Goal: Task Accomplishment & Management: Manage account settings

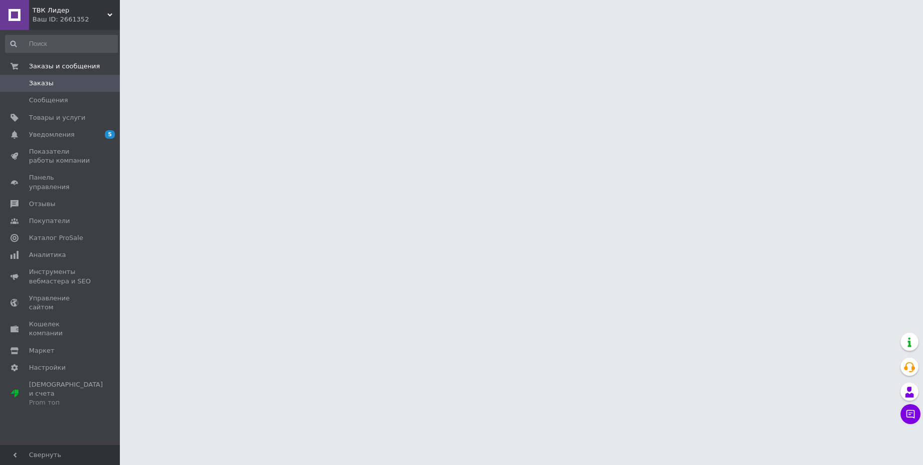
click at [55, 196] on link "Отзывы" at bounding box center [61, 204] width 123 height 17
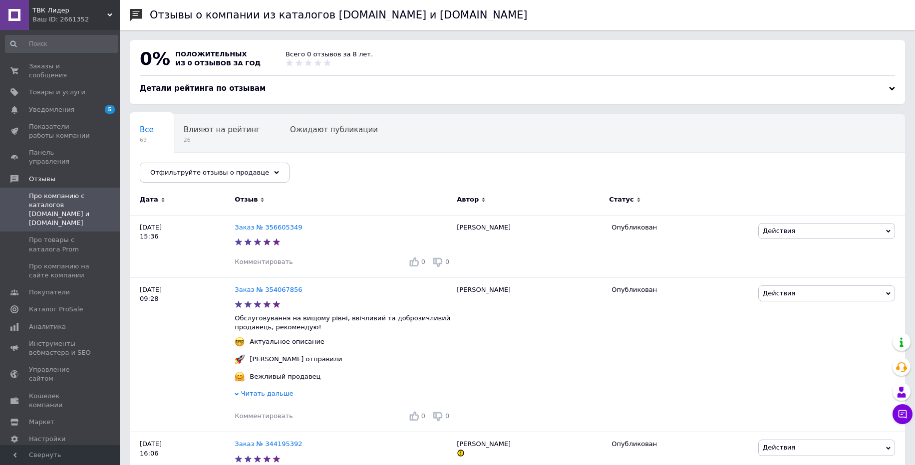
click at [674, 86] on div "Детали рейтинга по отзывам" at bounding box center [518, 88] width 756 height 10
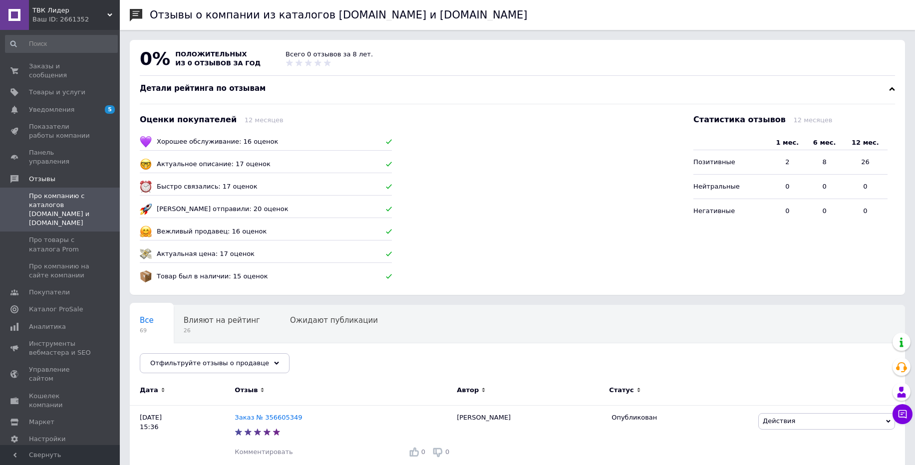
click at [43, 18] on div "Ваш ID: 2661352" at bounding box center [75, 19] width 87 height 9
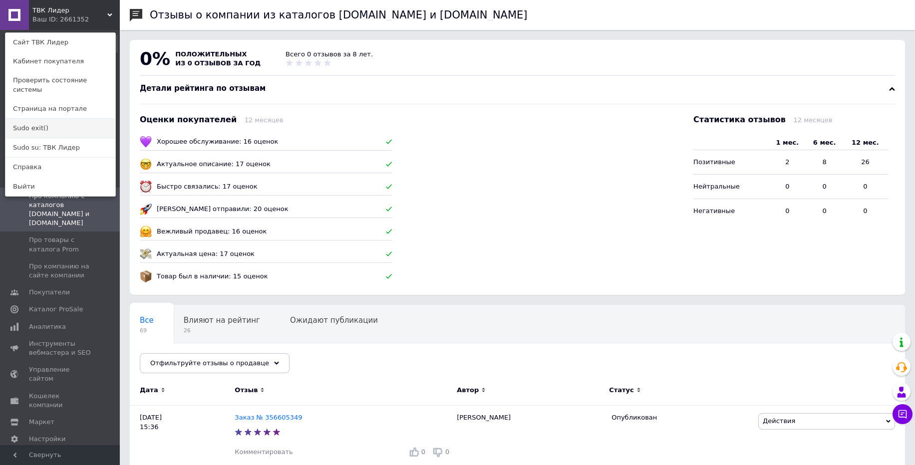
click at [41, 119] on link "Sudo exit()" at bounding box center [60, 128] width 110 height 19
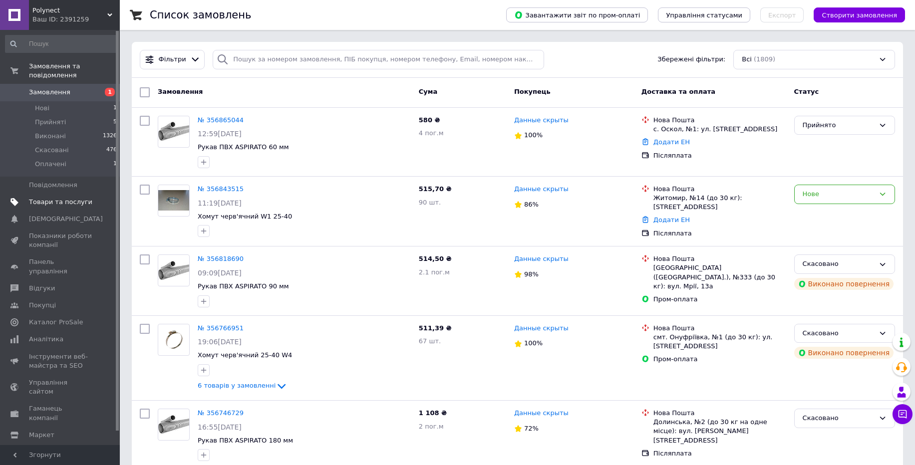
click at [67, 207] on link "Товари та послуги" at bounding box center [61, 202] width 123 height 17
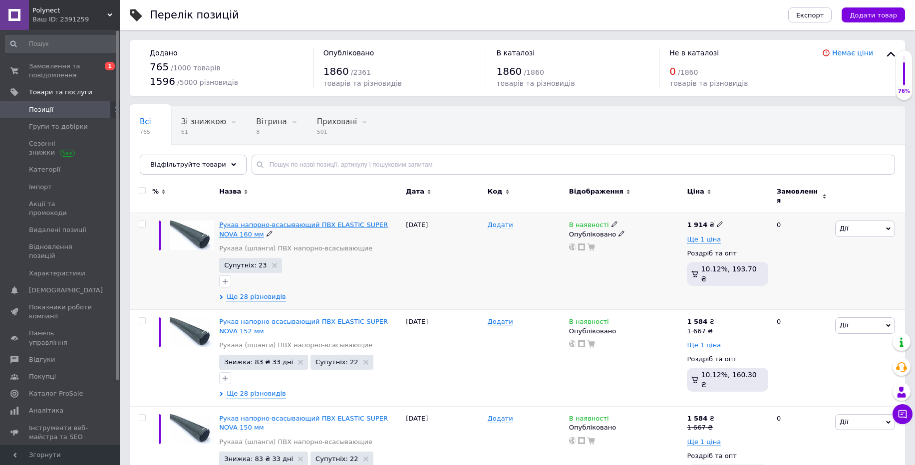
click at [279, 221] on span "Рукав напорно-всасывающий ПВХ ELASTIC SUPER NOVA 160 мм" at bounding box center [303, 229] width 169 height 16
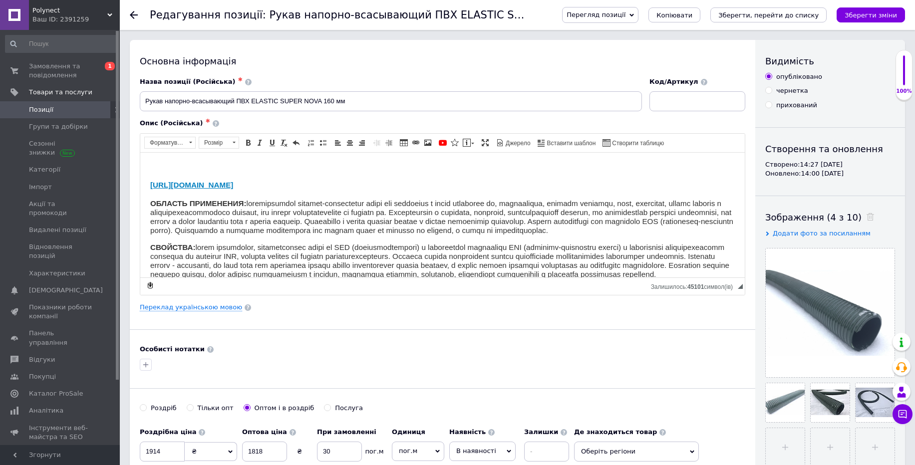
click at [626, 16] on span "Перегляд позиції" at bounding box center [596, 14] width 59 height 7
click at [634, 40] on li "Зберегти та переглянути на сайті" at bounding box center [641, 34] width 156 height 14
click at [639, 23] on span "Перегляд позиції" at bounding box center [600, 15] width 76 height 16
click at [624, 50] on li "Зберегти та переглянути на маркетплейсі" at bounding box center [641, 48] width 156 height 14
click at [605, 11] on span "Перегляд позиції" at bounding box center [596, 14] width 59 height 7
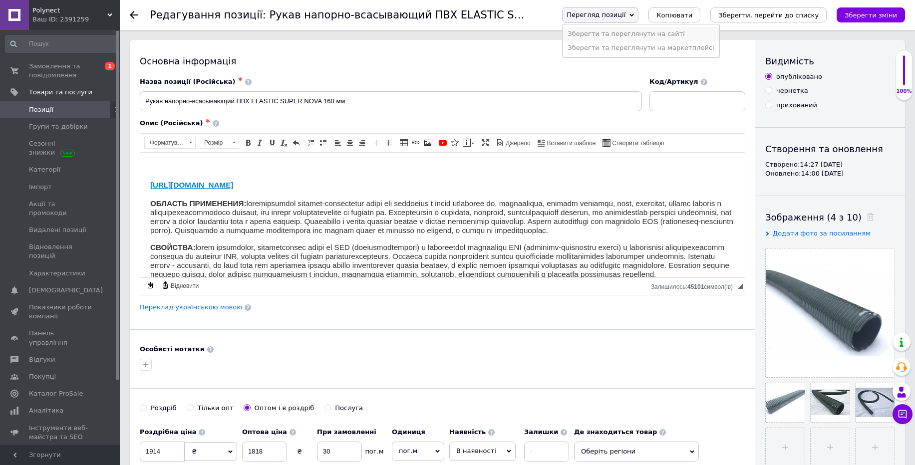
click at [614, 37] on li "Зберегти та переглянути на сайті" at bounding box center [641, 34] width 156 height 14
click at [221, 311] on link "Переклад українською мовою" at bounding box center [191, 308] width 102 height 8
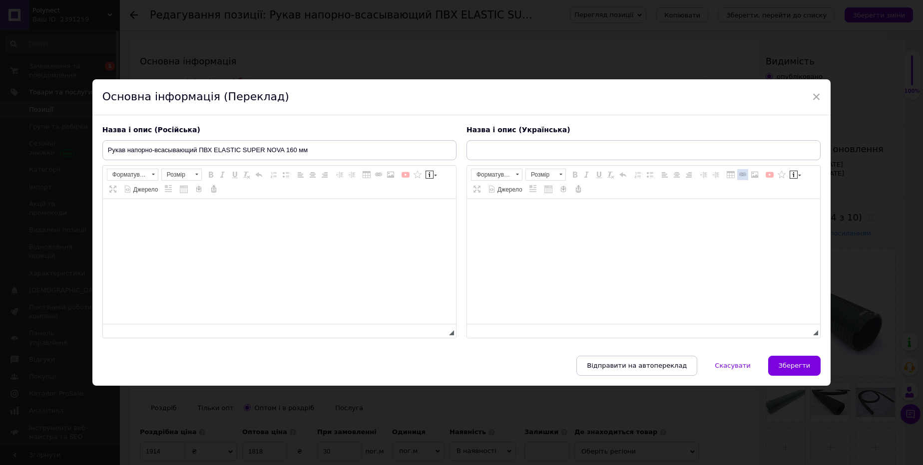
checkbox input "true"
type input "Рукав напірно-всмоктуючий ПВХ ELASTIC SUPER NOVA 120 мм"
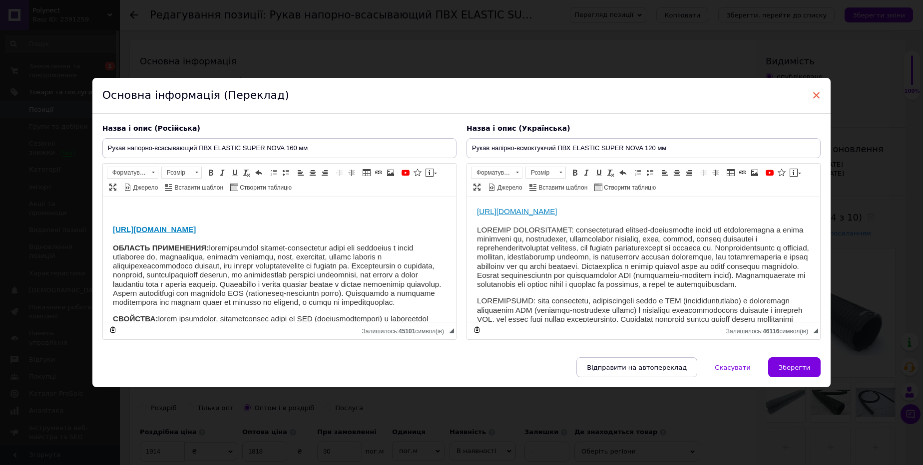
click at [814, 96] on span "×" at bounding box center [816, 95] width 9 height 17
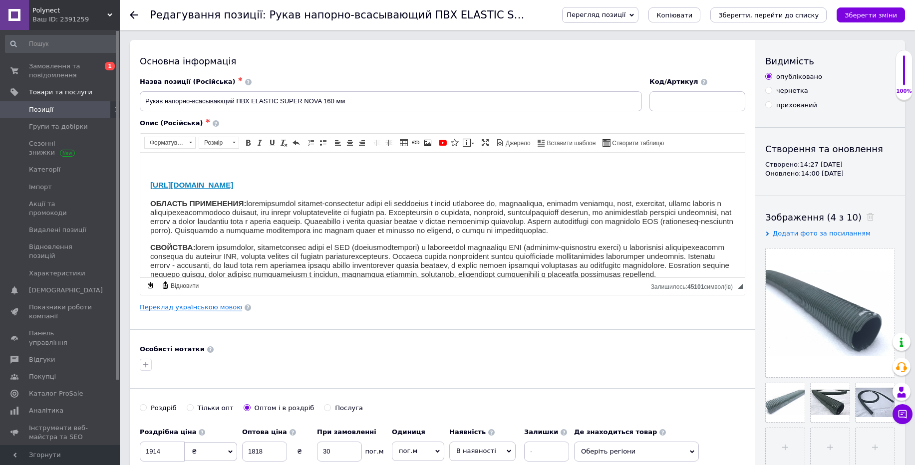
click at [170, 309] on link "Переклад українською мовою" at bounding box center [191, 308] width 102 height 8
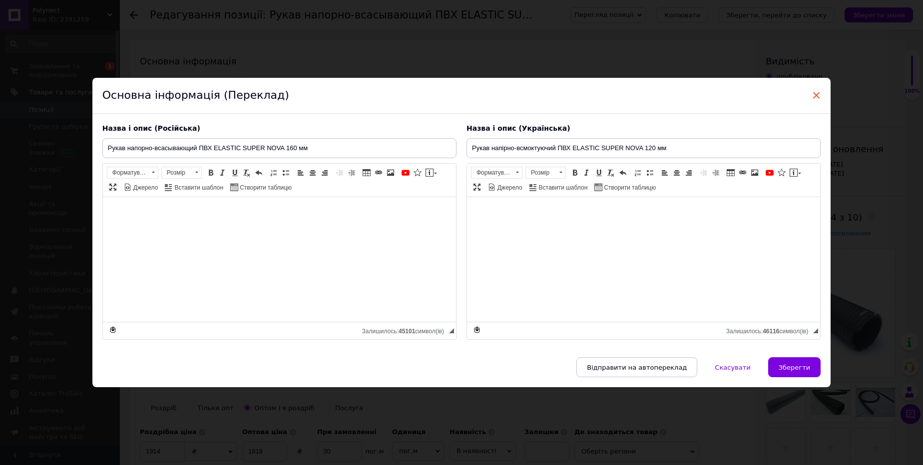
click at [813, 92] on span "×" at bounding box center [816, 95] width 9 height 17
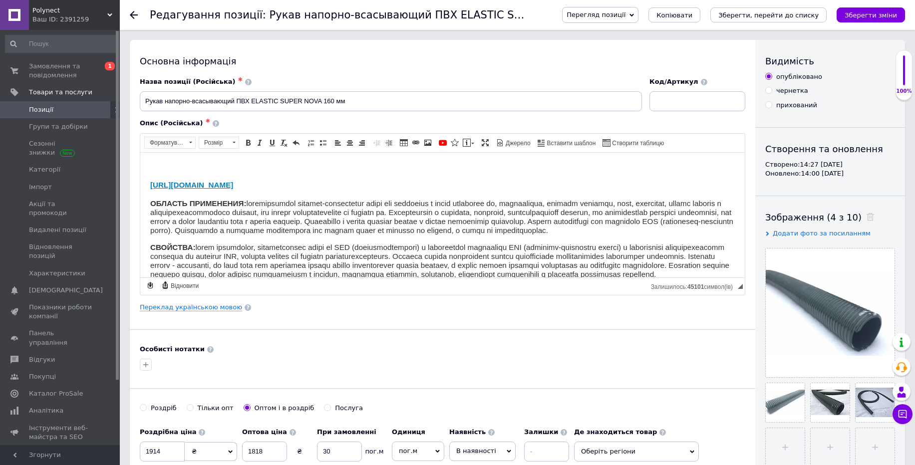
click at [340, 356] on div "Особисті нотатки" at bounding box center [443, 359] width 606 height 28
checkbox input "true"
click at [87, 117] on link "Позиції" at bounding box center [61, 109] width 123 height 17
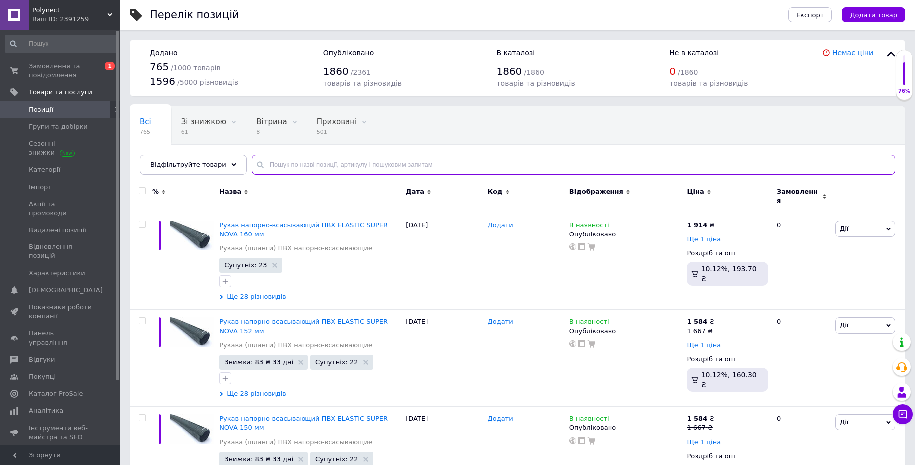
click at [304, 165] on input "text" at bounding box center [574, 165] width 644 height 20
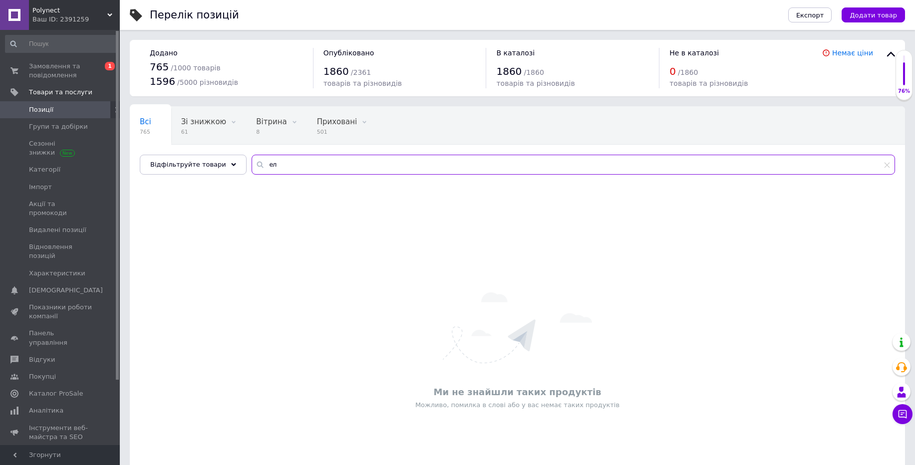
type input "е"
type input "у"
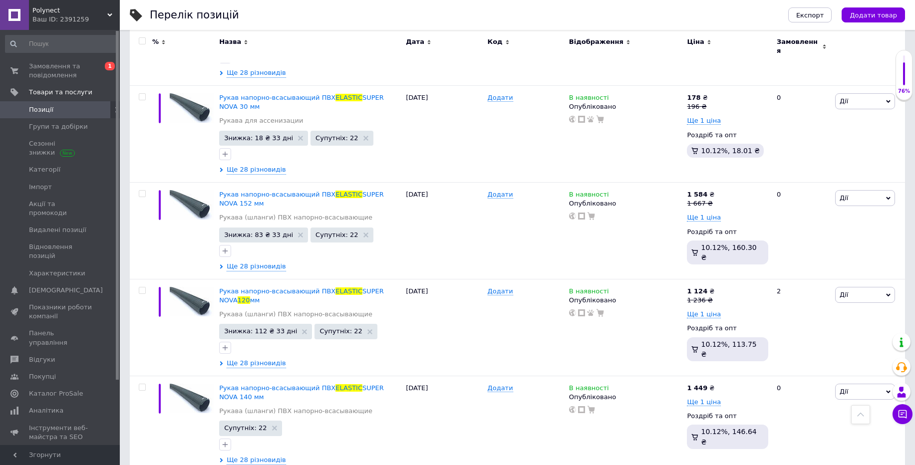
scroll to position [1019, 0]
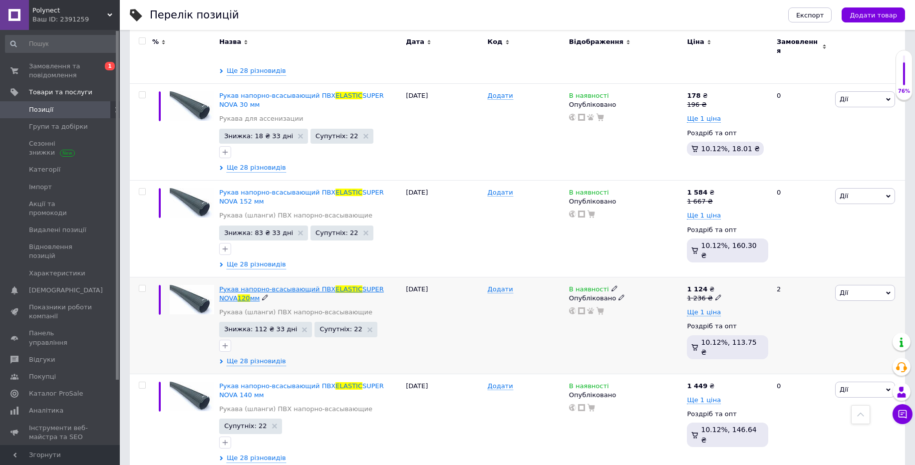
type input "elastic 120"
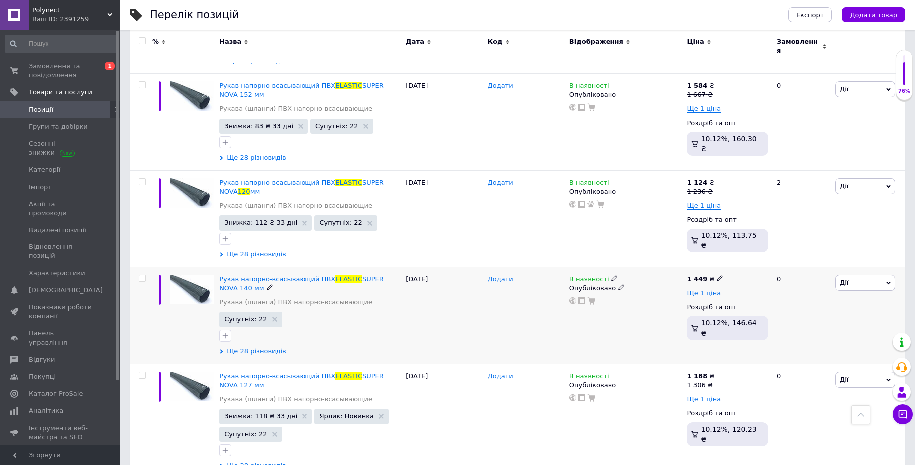
scroll to position [1097, 0]
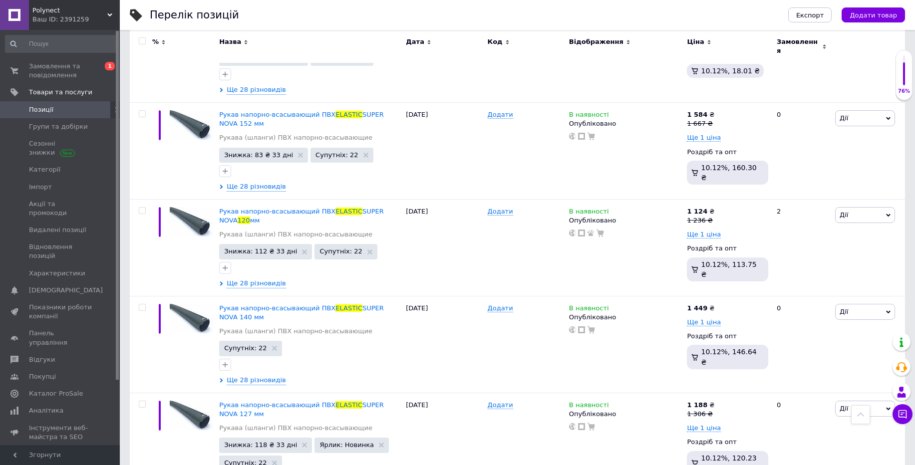
click at [71, 13] on span "Polynect" at bounding box center [69, 10] width 75 height 9
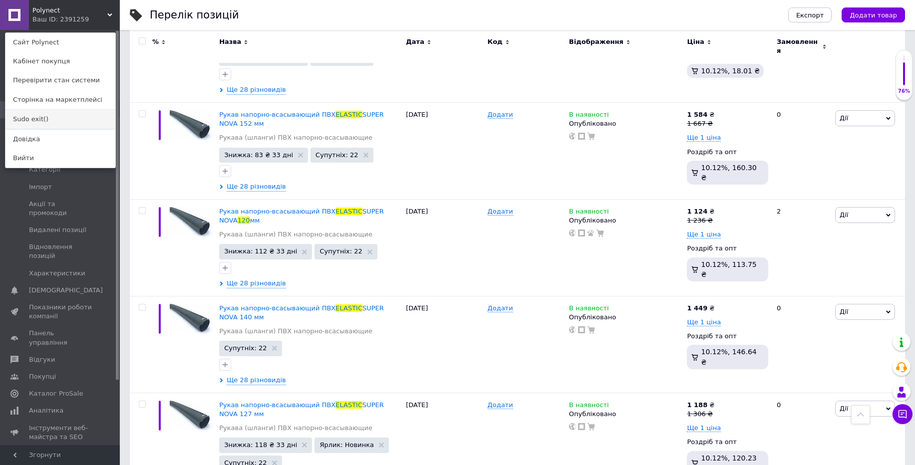
click at [40, 119] on link "Sudo exit()" at bounding box center [60, 119] width 110 height 19
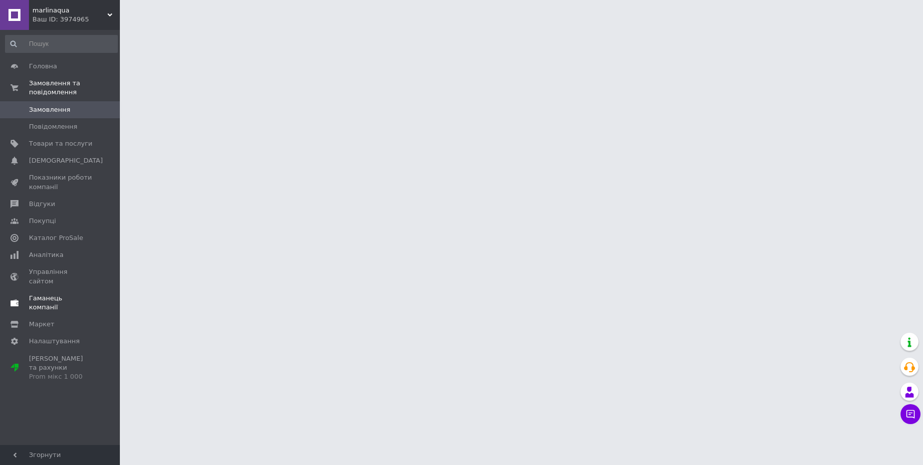
click at [64, 295] on link "Гаманець компанії" at bounding box center [61, 303] width 123 height 26
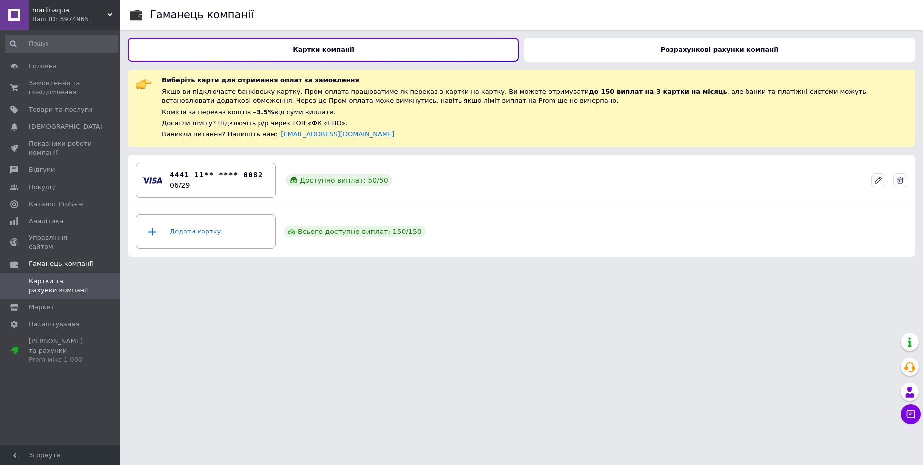
click at [560, 53] on div "Розрахункові рахунки компанії" at bounding box center [719, 50] width 391 height 24
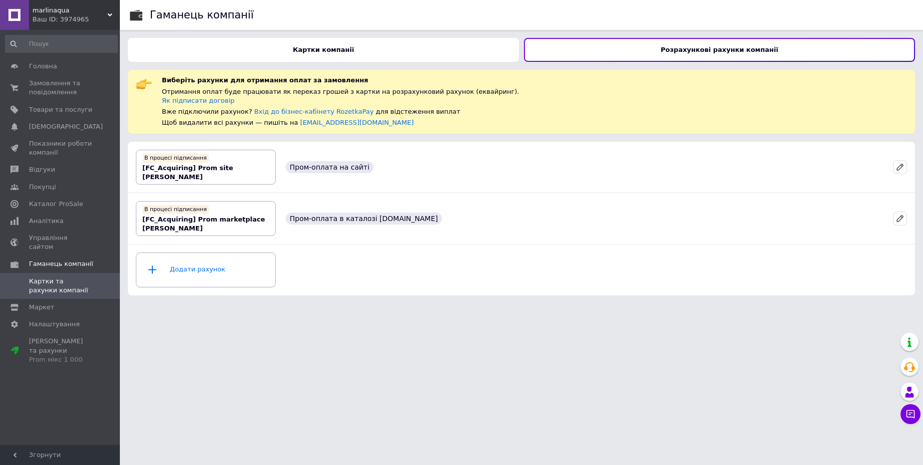
click at [50, 21] on div "Ваш ID: 3974965" at bounding box center [75, 19] width 87 height 9
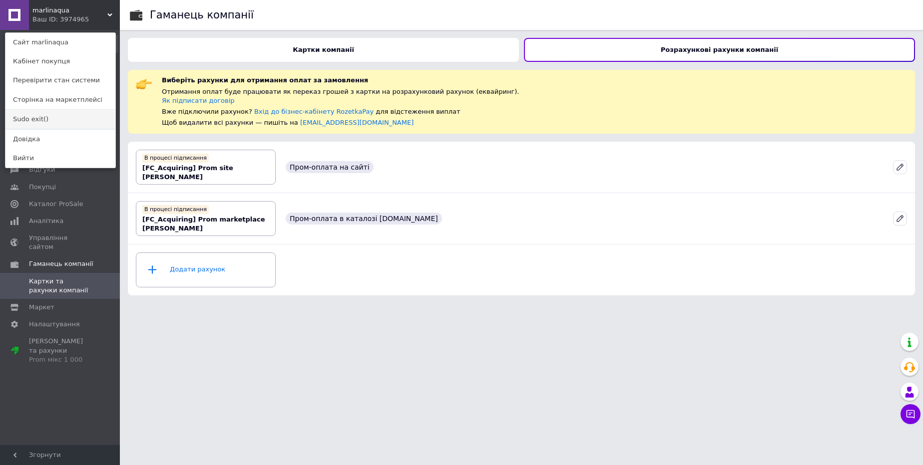
click at [34, 116] on link "Sudo exit()" at bounding box center [60, 119] width 110 height 19
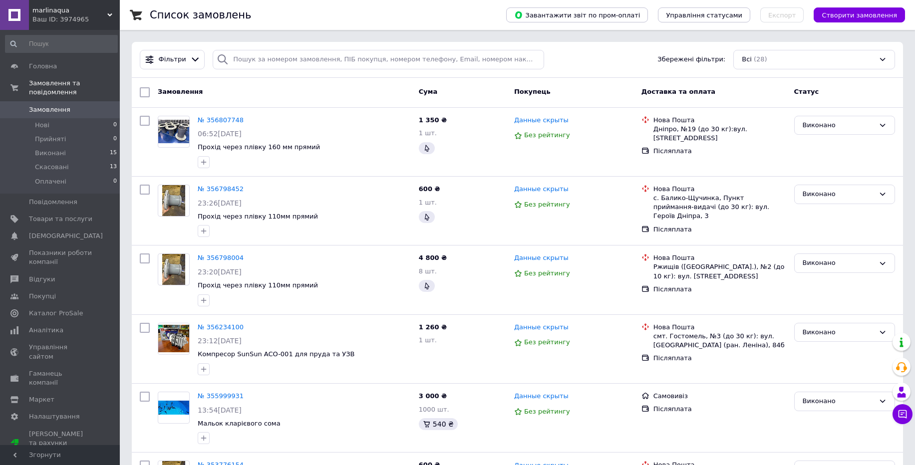
click at [65, 370] on span "Гаманець компанії" at bounding box center [60, 379] width 63 height 18
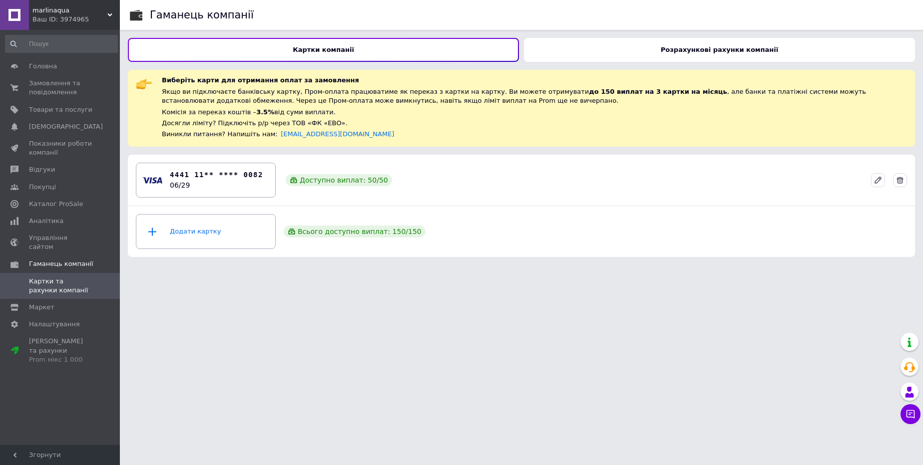
click at [566, 47] on div "Розрахункові рахунки компанії" at bounding box center [719, 50] width 391 height 24
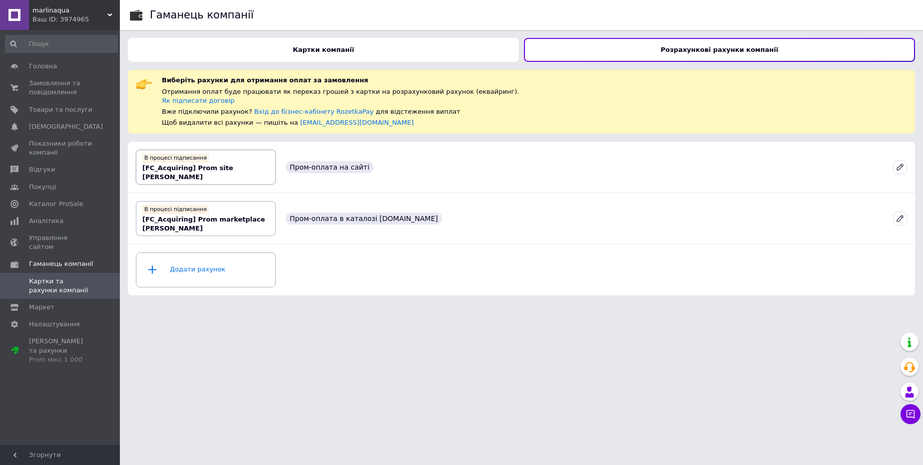
drag, startPoint x: 222, startPoint y: 165, endPoint x: 246, endPoint y: 176, distance: 27.0
click at [246, 176] on div "В процесі підписання [FC_Acquiring] Prom site [PERSON_NAME]" at bounding box center [205, 166] width 127 height 29
copy b "Кукоба Юлія Миколаївна"
click at [60, 20] on div "Ваш ID: 3974965" at bounding box center [75, 19] width 87 height 9
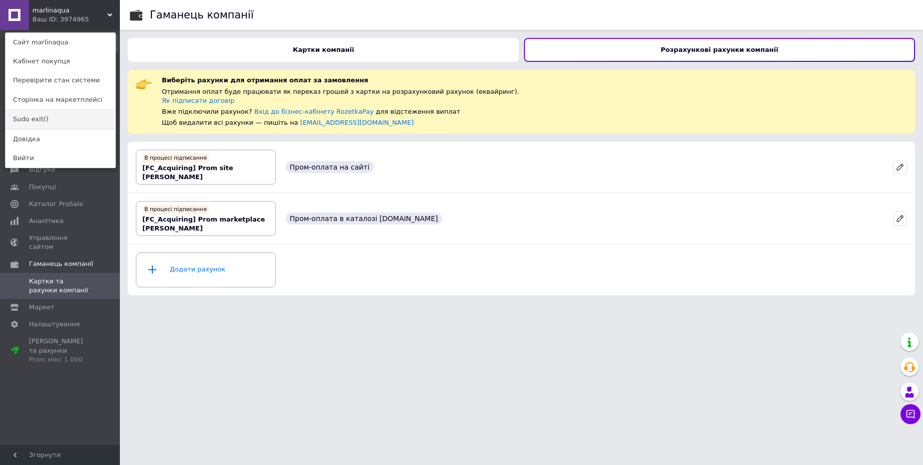
click at [57, 119] on link "Sudo exit()" at bounding box center [60, 119] width 110 height 19
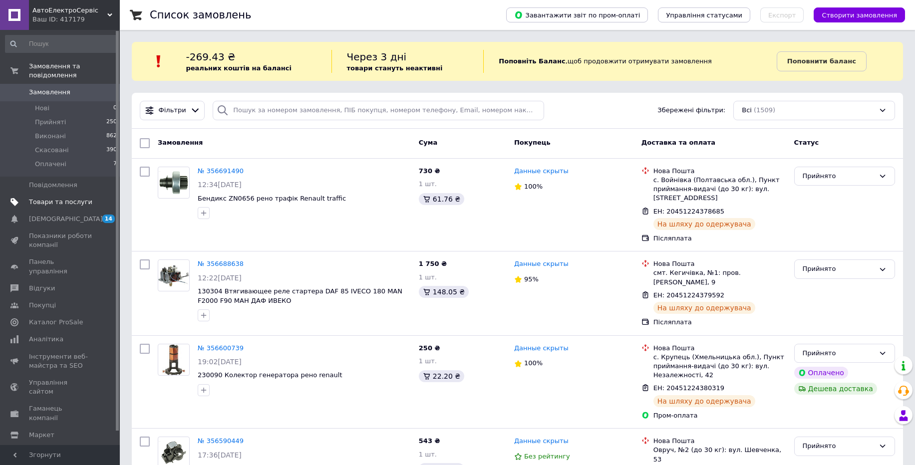
click at [56, 207] on link "Товари та послуги" at bounding box center [61, 202] width 123 height 17
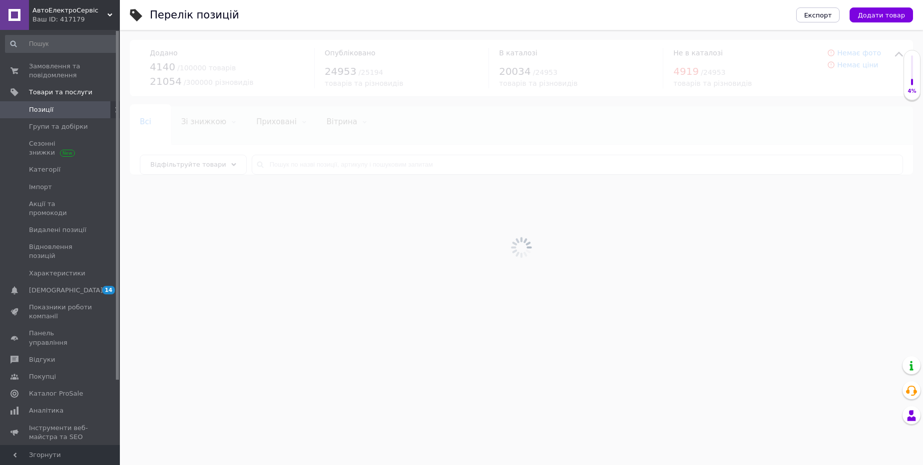
click at [311, 167] on div at bounding box center [521, 247] width 803 height 435
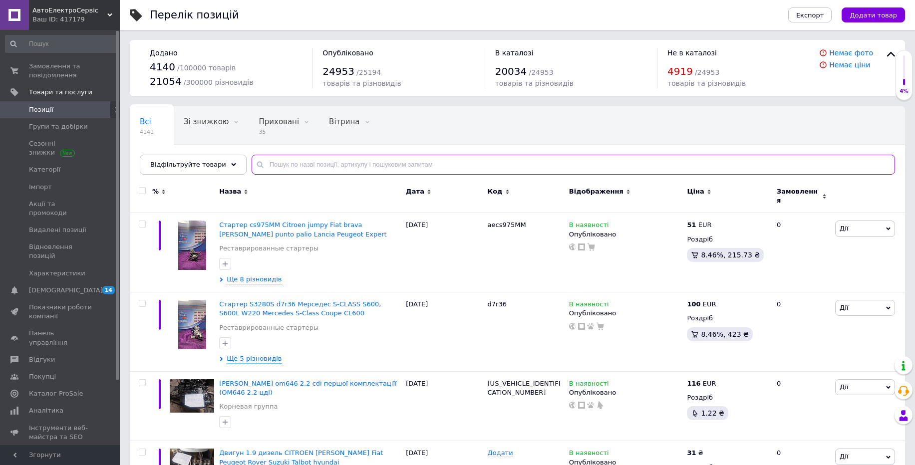
click at [311, 167] on input "text" at bounding box center [574, 165] width 644 height 20
type input "ф"
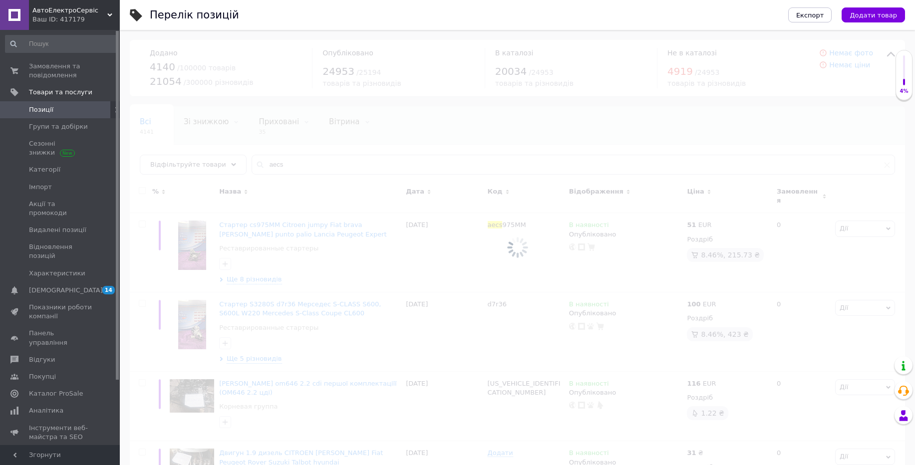
click at [332, 165] on div at bounding box center [518, 247] width 796 height 435
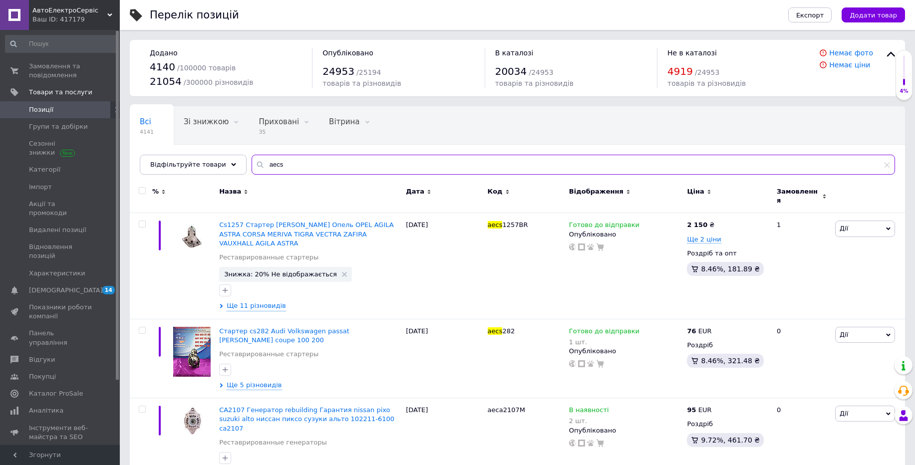
click at [332, 165] on input "aecs" at bounding box center [574, 165] width 644 height 20
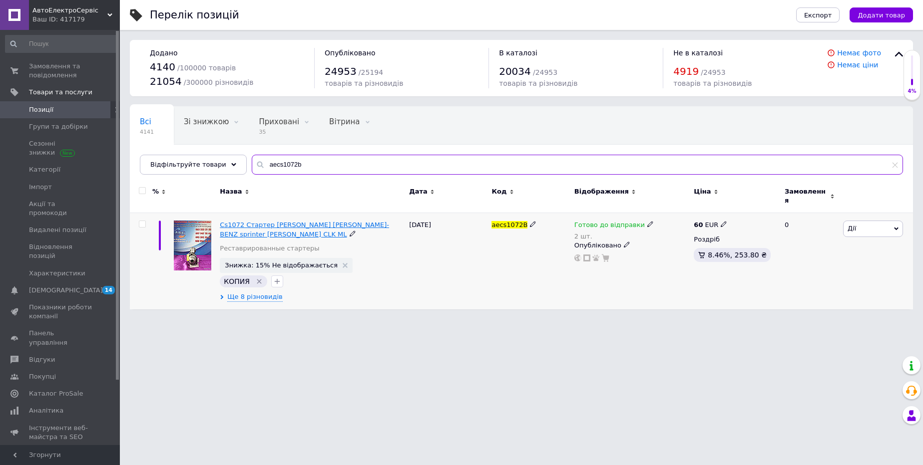
type input "aecs1072b"
click at [301, 225] on span "Cs1072 Стартер [PERSON_NAME] [PERSON_NAME]-BENZ sprinter [PERSON_NAME] CLK ML" at bounding box center [304, 229] width 169 height 16
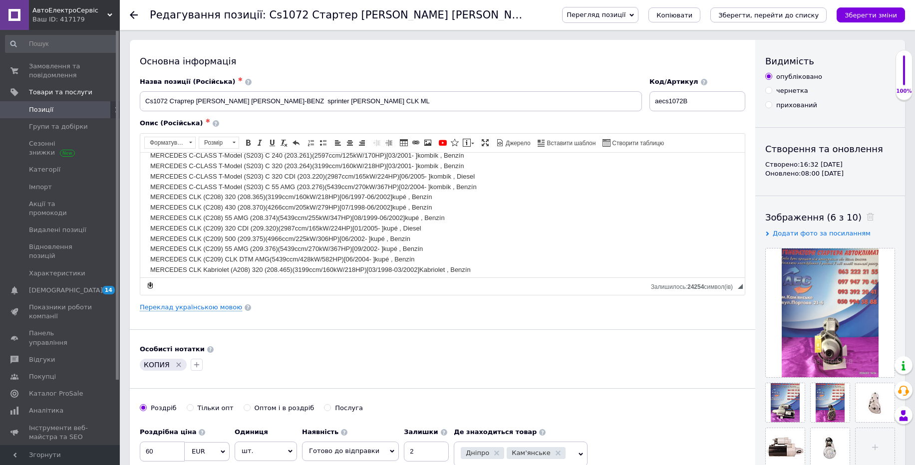
scroll to position [360, 0]
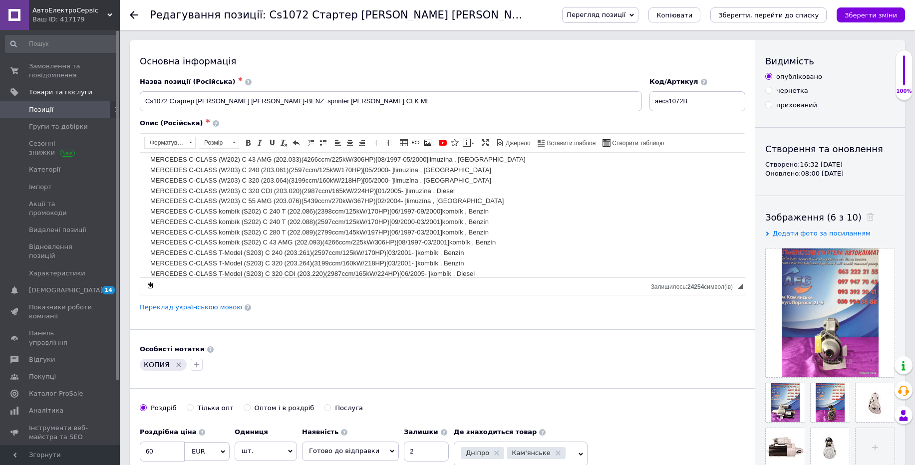
click at [601, 15] on span "Перегляд позиції" at bounding box center [596, 14] width 59 height 7
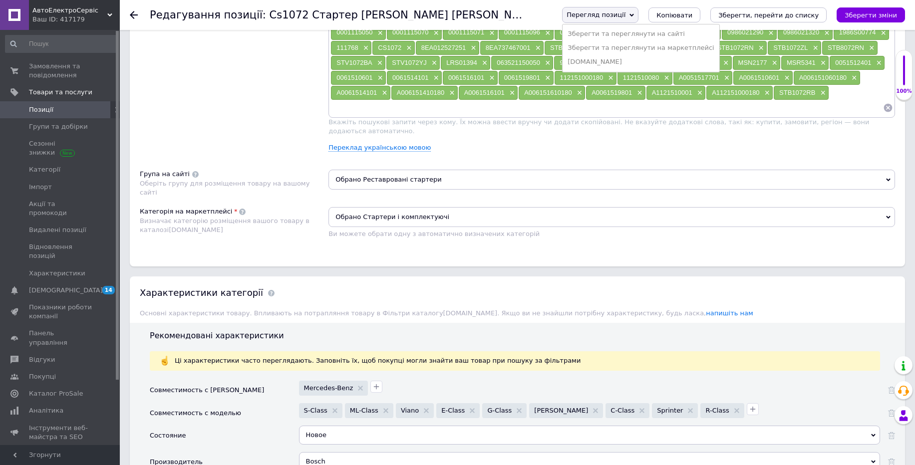
scroll to position [539, 0]
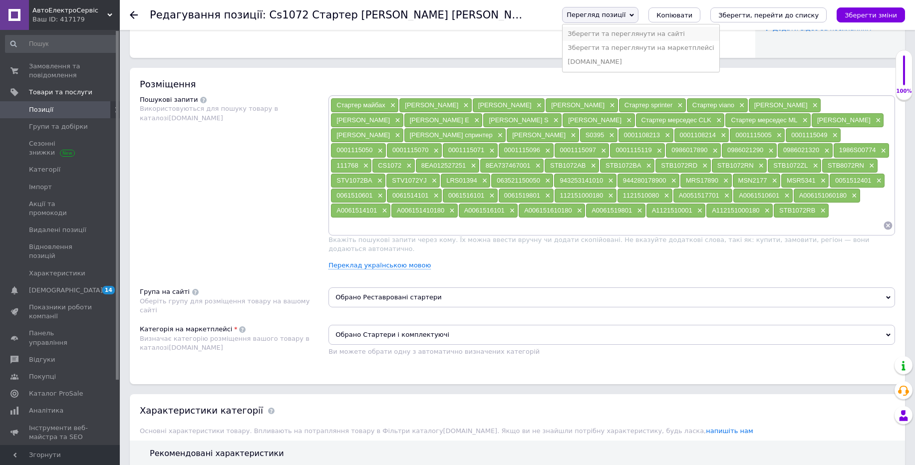
click at [627, 34] on li "Зберегти та переглянути на сайті" at bounding box center [641, 34] width 156 height 14
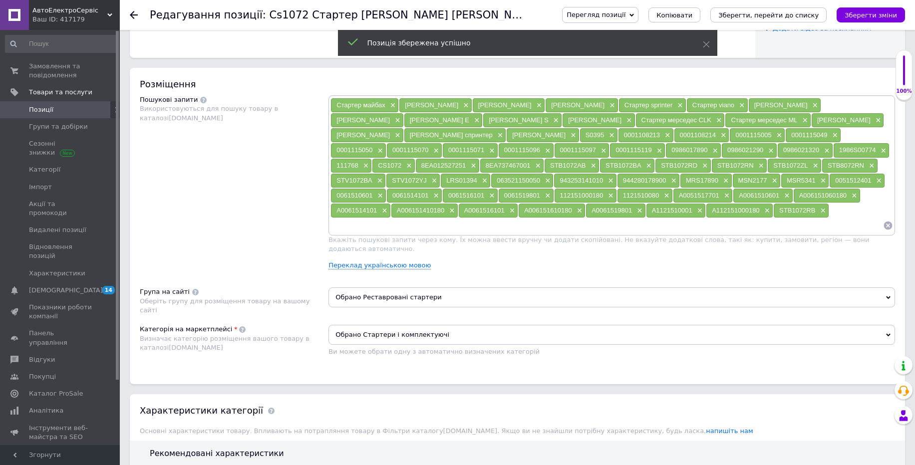
click at [605, 18] on span "Перегляд позиції" at bounding box center [596, 14] width 59 height 7
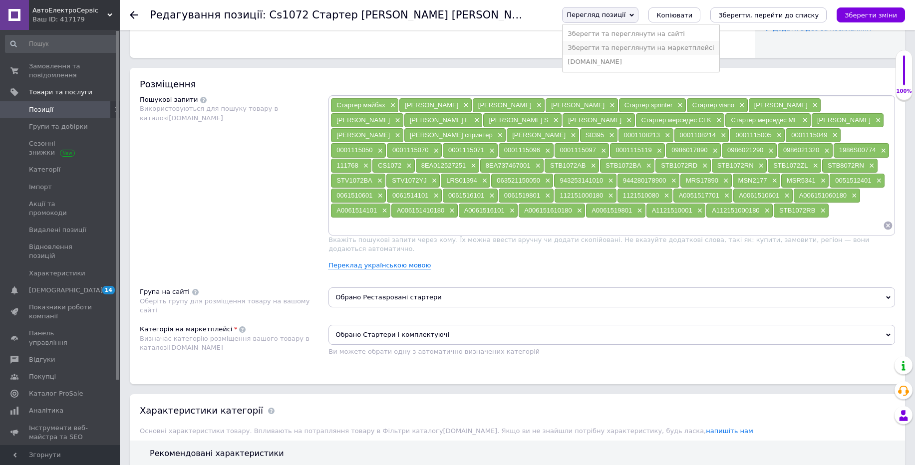
click at [604, 48] on li "Зберегти та переглянути на маркетплейсі" at bounding box center [641, 48] width 156 height 14
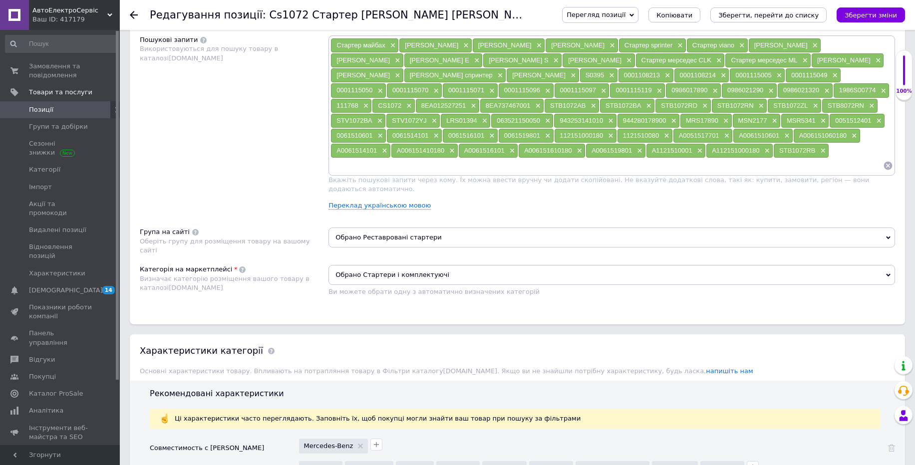
scroll to position [959, 0]
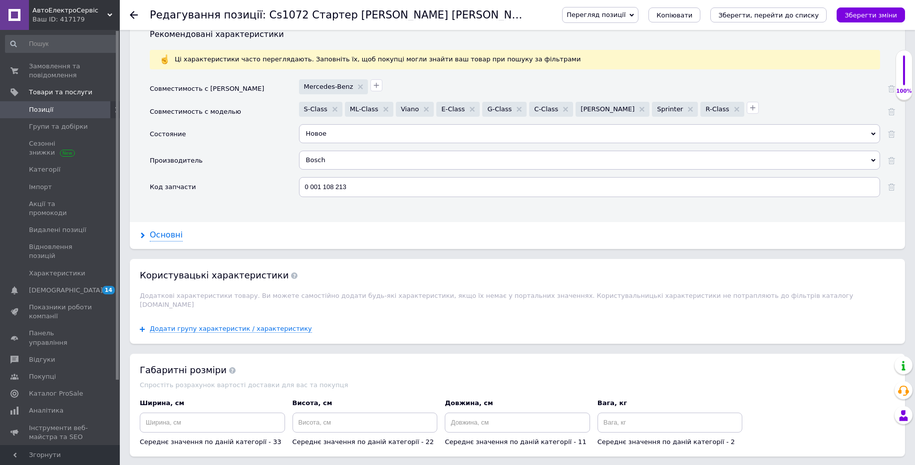
click at [158, 230] on div "Основні" at bounding box center [166, 235] width 33 height 11
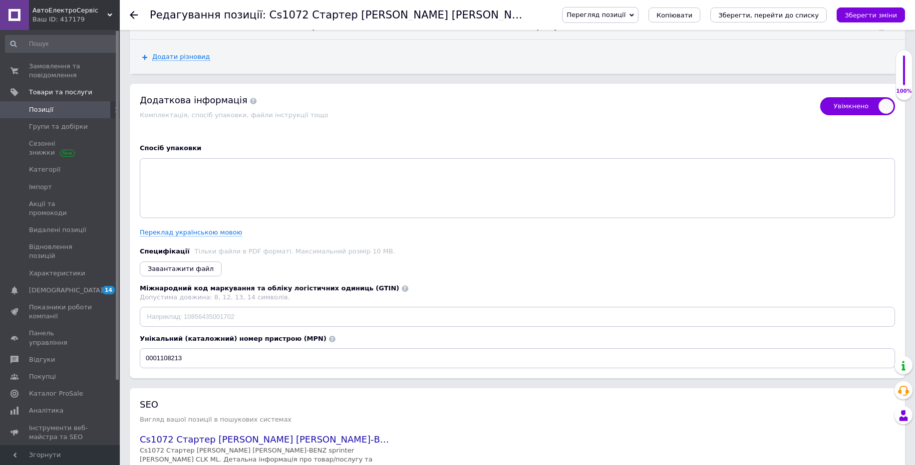
scroll to position [2315, 0]
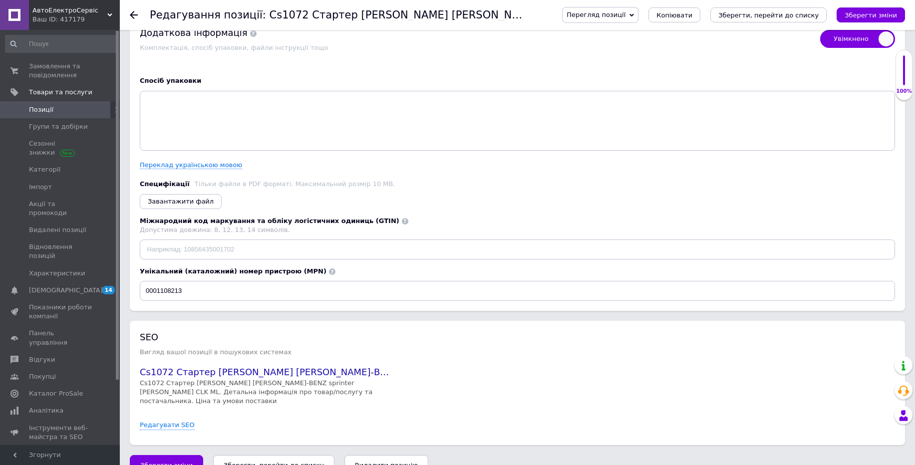
click at [62, 18] on div "Ваш ID: 417179" at bounding box center [75, 19] width 87 height 9
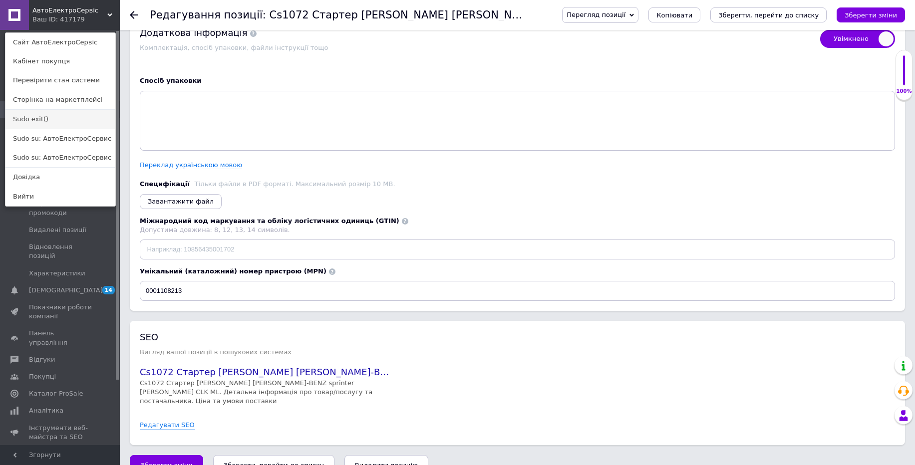
click at [32, 124] on link "Sudo exit()" at bounding box center [60, 119] width 110 height 19
checkbox input "true"
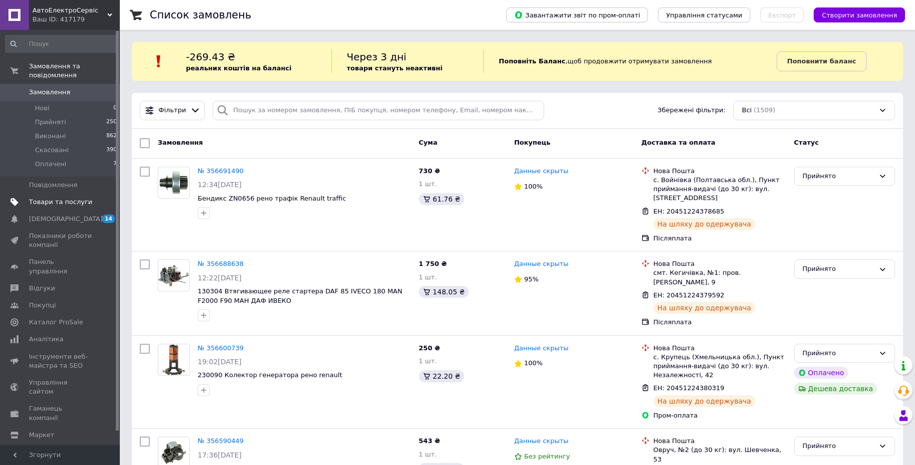
click at [48, 209] on link "Товари та послуги" at bounding box center [61, 202] width 123 height 17
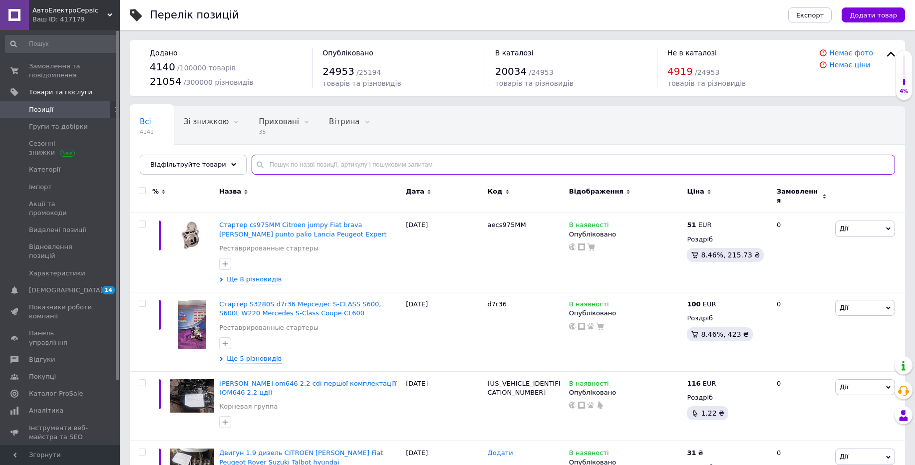
click at [301, 160] on input "text" at bounding box center [574, 165] width 644 height 20
paste input "aecs1072B"
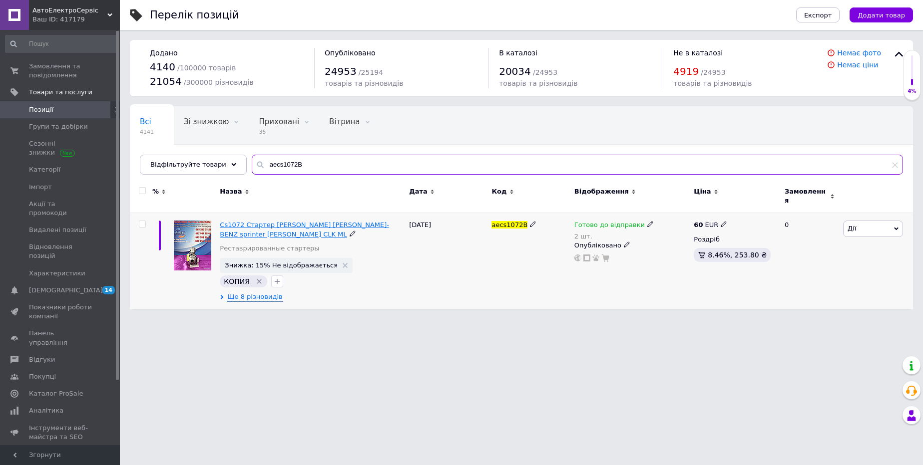
type input "aecs1072B"
click at [258, 227] on span "Cs1072 Стартер [PERSON_NAME] [PERSON_NAME]-BENZ sprinter [PERSON_NAME] CLK ML" at bounding box center [304, 229] width 169 height 16
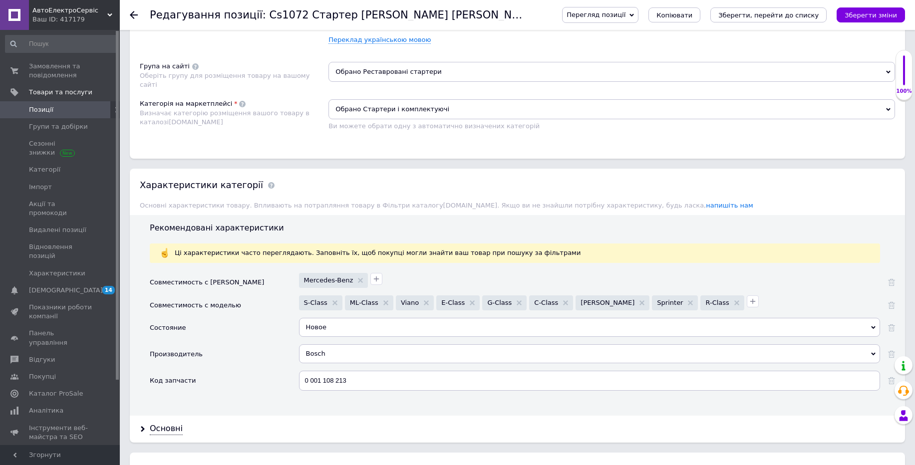
scroll to position [779, 0]
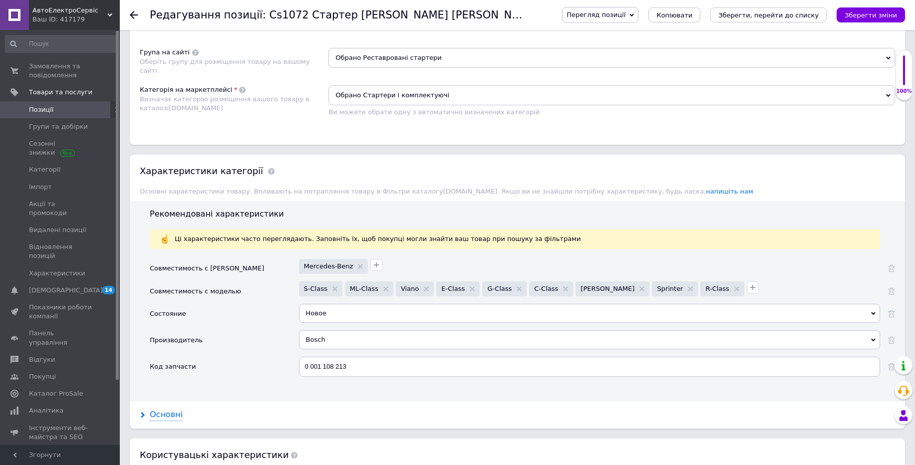
click at [163, 410] on div "Основні" at bounding box center [166, 415] width 33 height 11
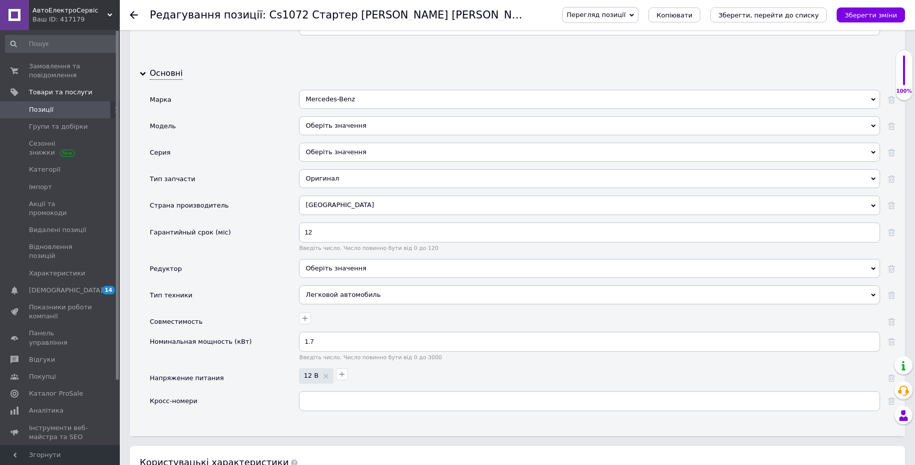
scroll to position [1199, 0]
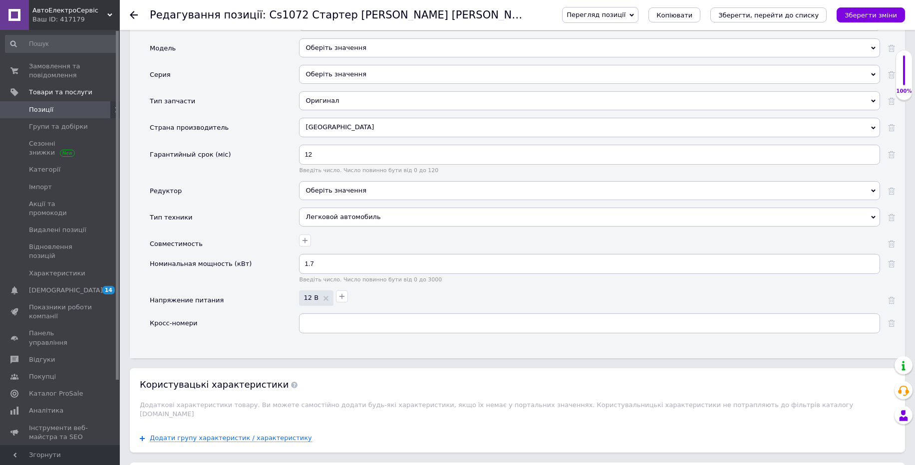
click at [415, 325] on div at bounding box center [589, 327] width 581 height 27
click at [412, 317] on input "text" at bounding box center [589, 324] width 581 height 20
checkbox input "true"
type input "лт"
checkbox input "true"
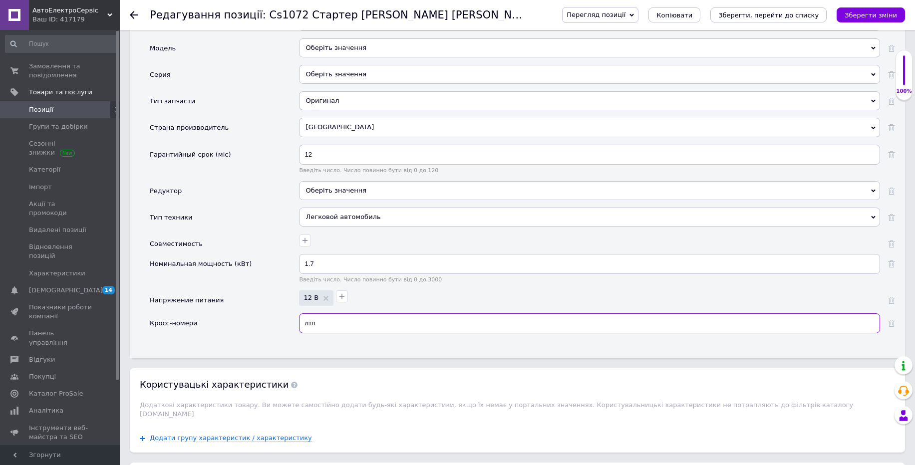
type input "лтл"
checkbox input "true"
type input "лт"
checkbox input "true"
type input "л"
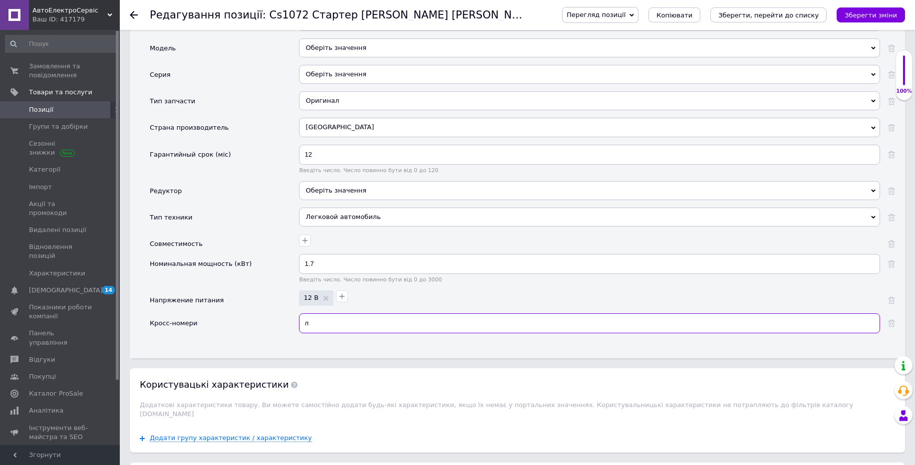
checkbox input "true"
type input "4"
checkbox input "true"
type input "45"
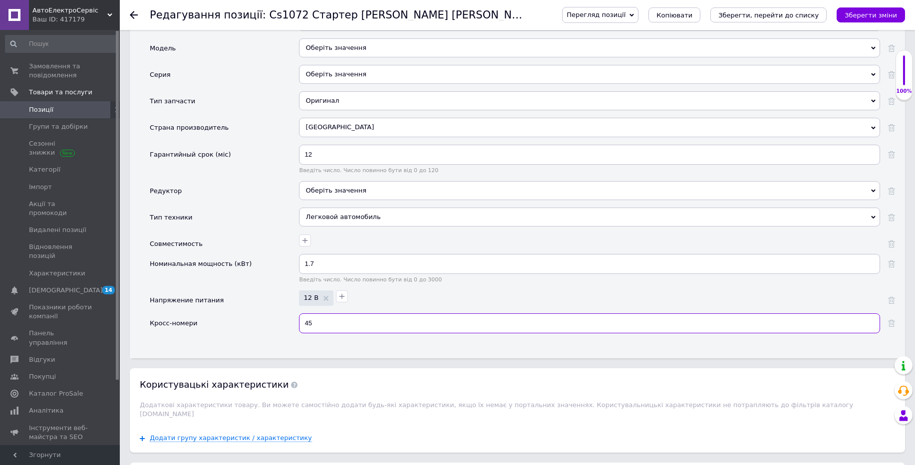
checkbox input "true"
type input "4"
checkbox input "true"
type input ","
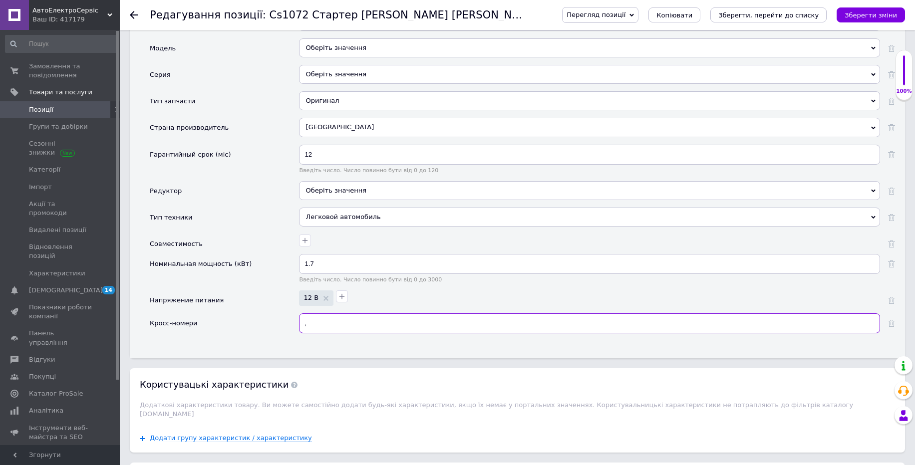
checkbox input "true"
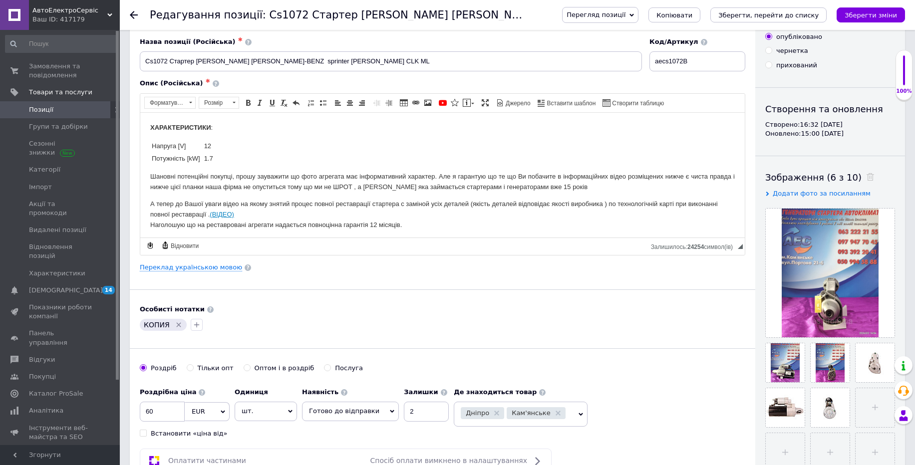
scroll to position [0, 0]
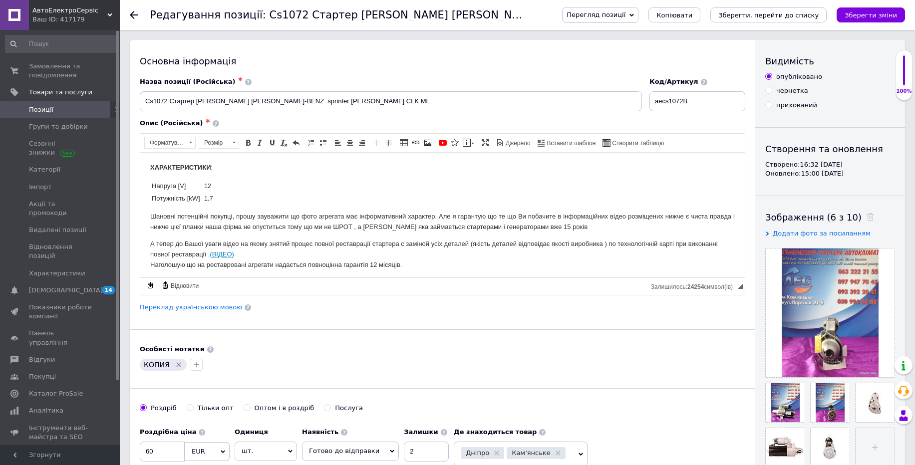
click at [73, 18] on div "Ваш ID: 417179" at bounding box center [75, 19] width 87 height 9
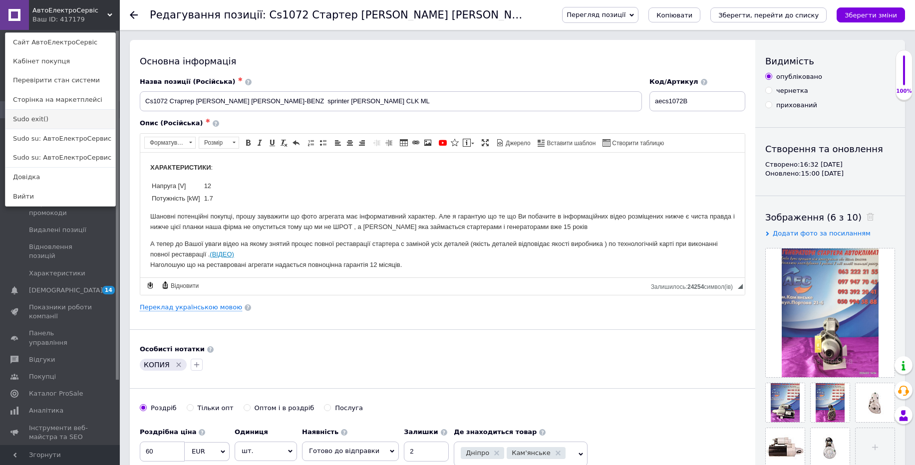
click at [56, 118] on link "Sudo exit()" at bounding box center [60, 119] width 110 height 19
checkbox input "true"
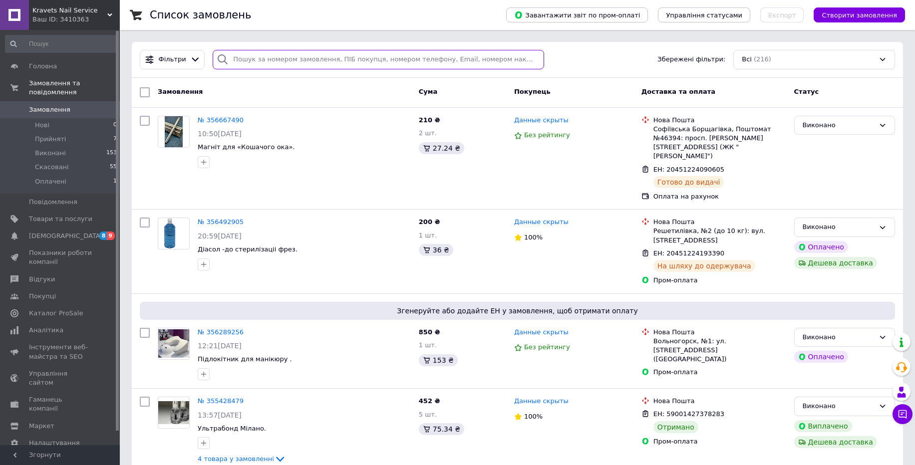
click at [265, 60] on input "search" at bounding box center [379, 59] width 332 height 19
type input "3"
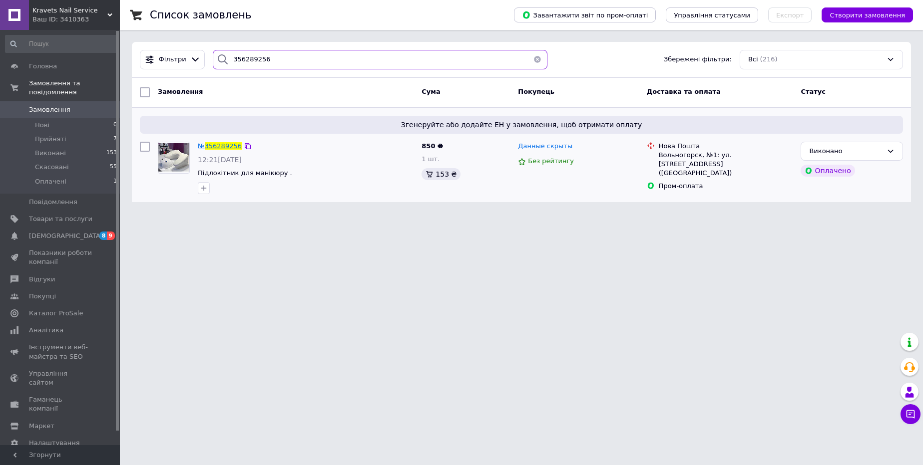
type input "356289256"
click at [234, 143] on span "356289256" at bounding box center [223, 145] width 37 height 7
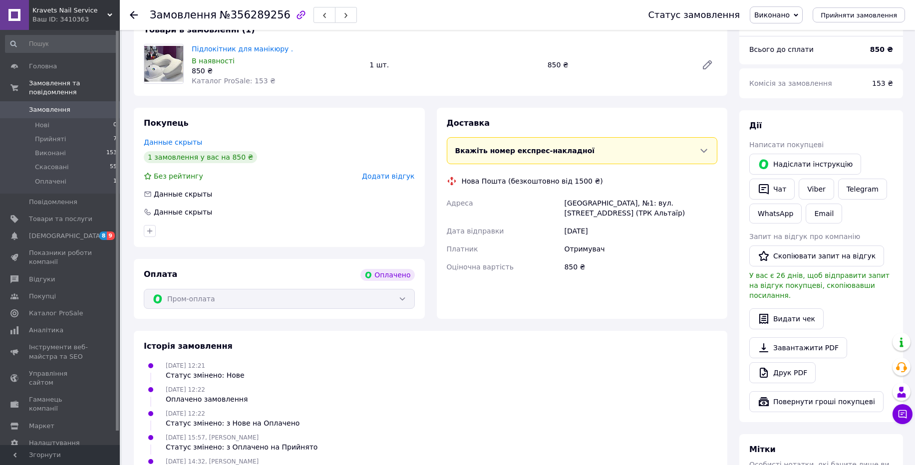
scroll to position [357, 0]
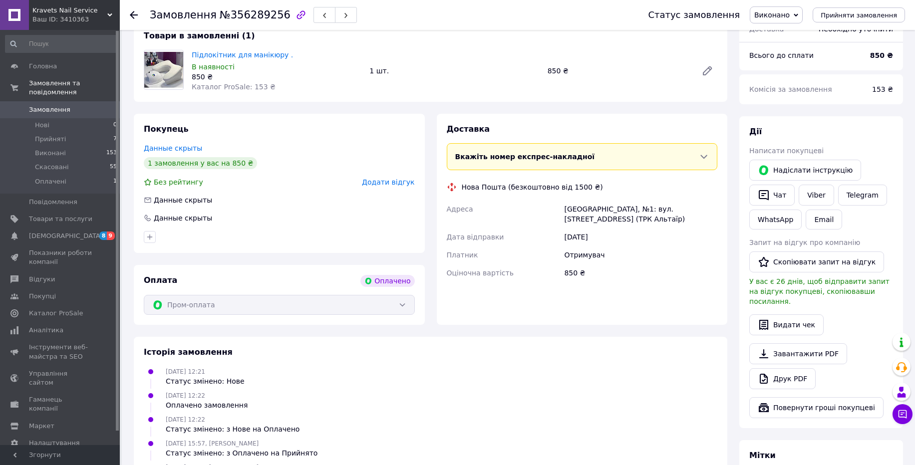
click at [53, 9] on span "Kravets Nail Service" at bounding box center [69, 10] width 75 height 9
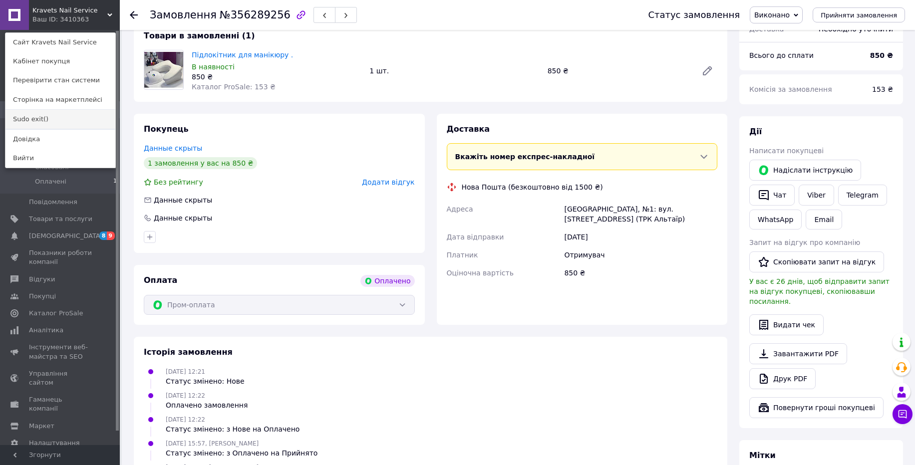
click at [28, 120] on link "Sudo exit()" at bounding box center [60, 119] width 110 height 19
